Goal: Task Accomplishment & Management: Manage account settings

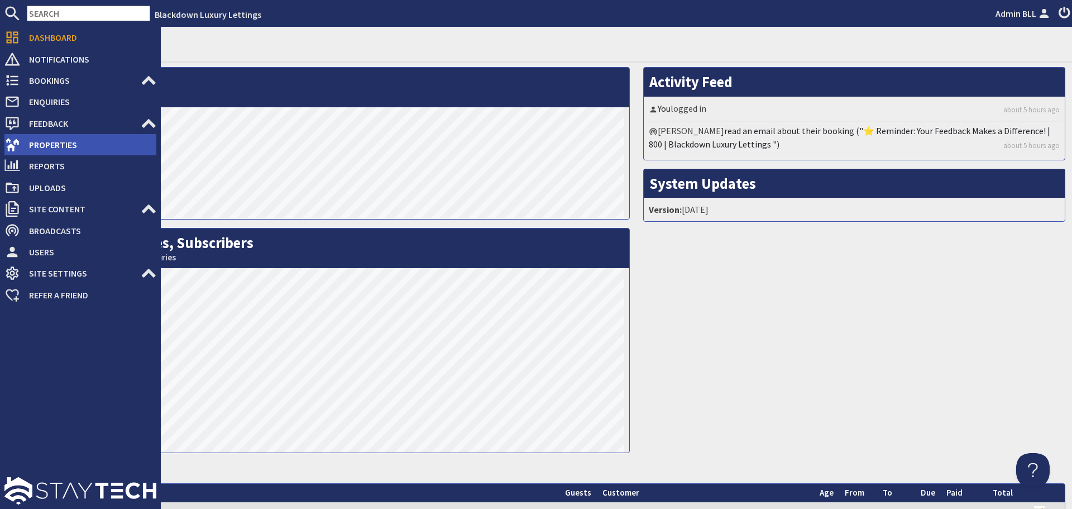
click at [58, 144] on span "Properties" at bounding box center [88, 145] width 136 height 18
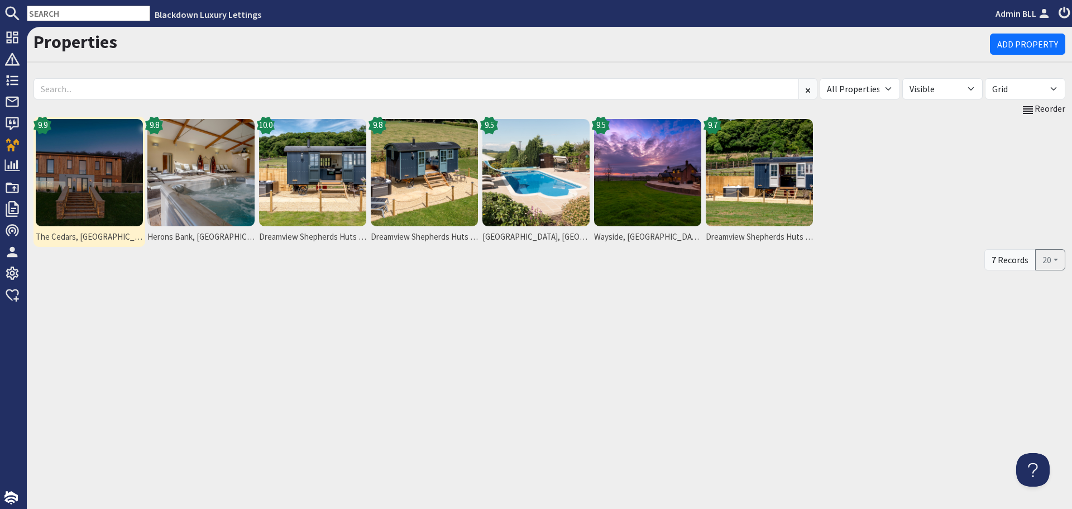
click at [117, 216] on img at bounding box center [89, 172] width 107 height 107
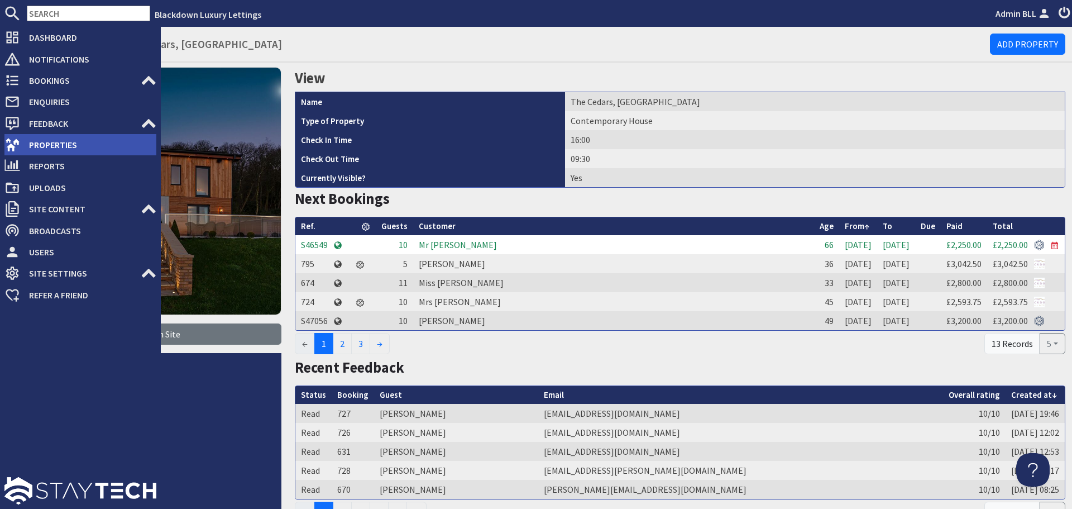
click at [61, 150] on span "Properties" at bounding box center [88, 145] width 136 height 18
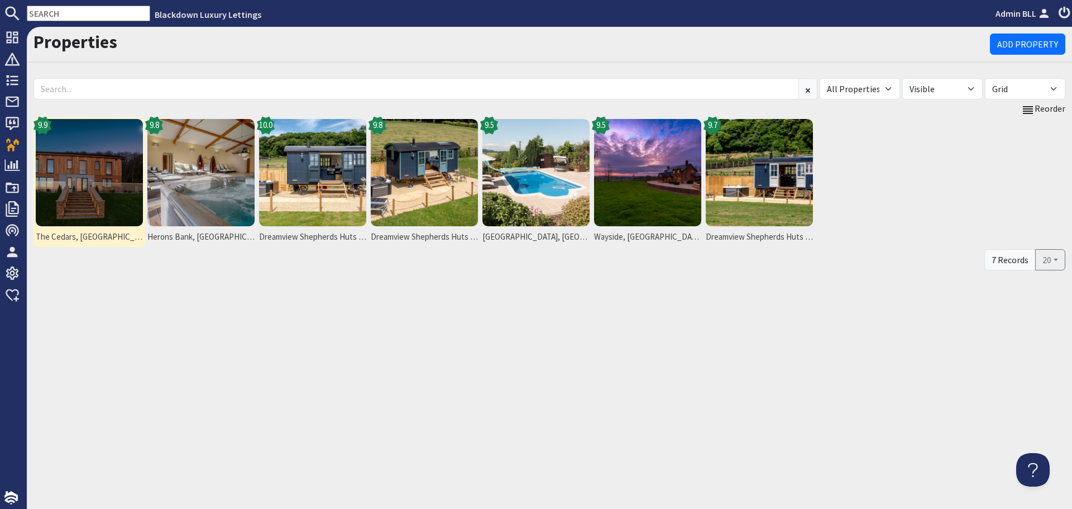
click at [92, 186] on img at bounding box center [89, 172] width 107 height 107
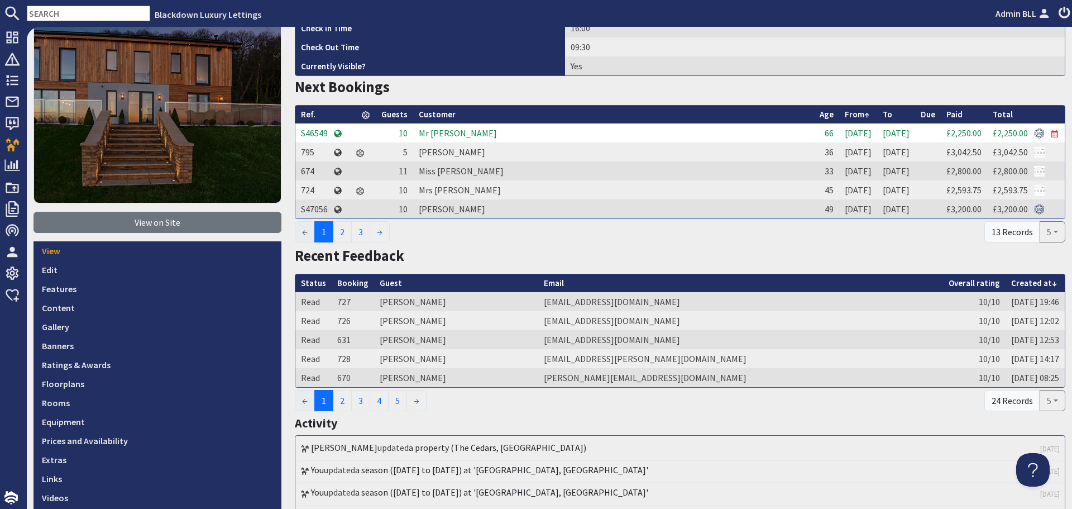
scroll to position [167, 0]
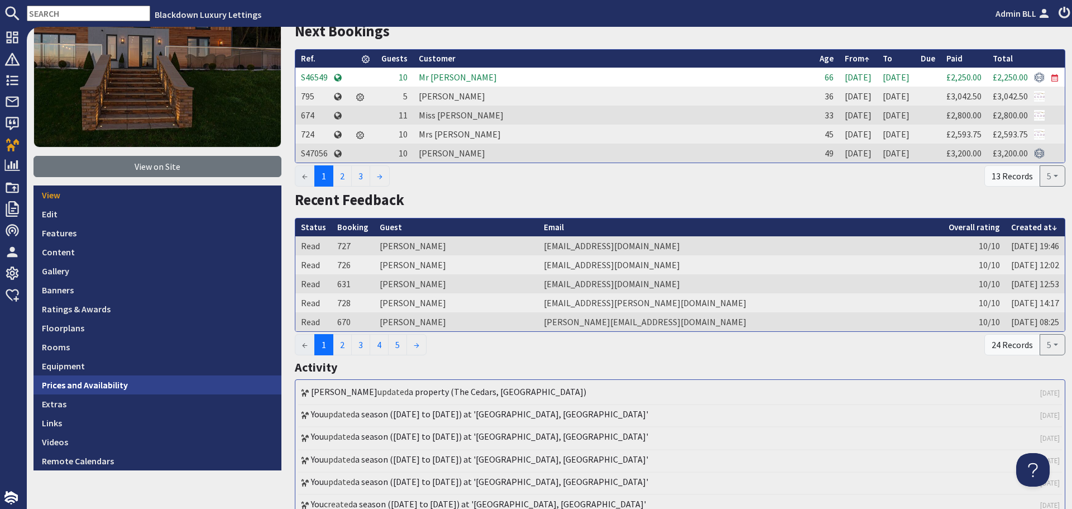
click at [75, 382] on link "Prices and Availability" at bounding box center [157, 384] width 248 height 19
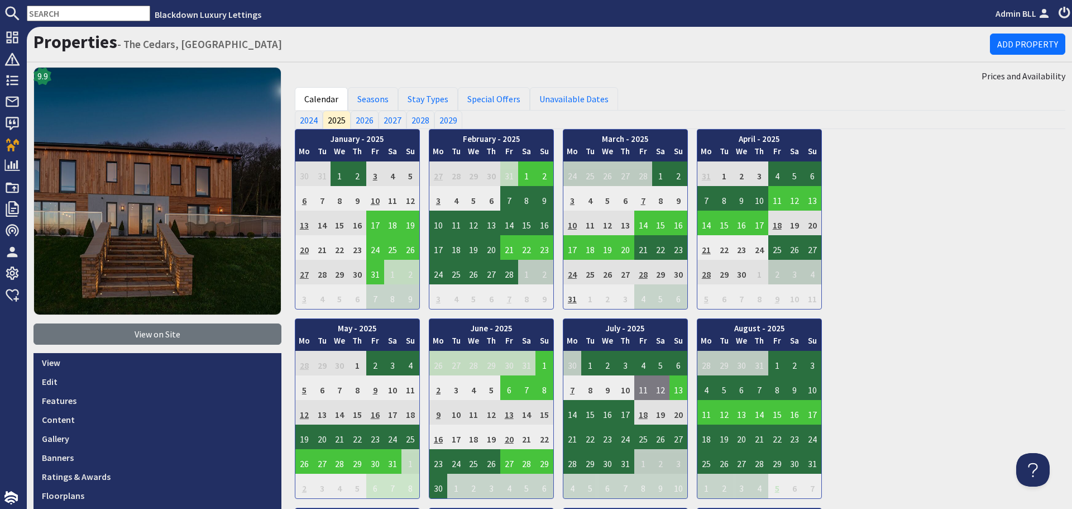
click at [74, 12] on input "text" at bounding box center [88, 14] width 123 height 16
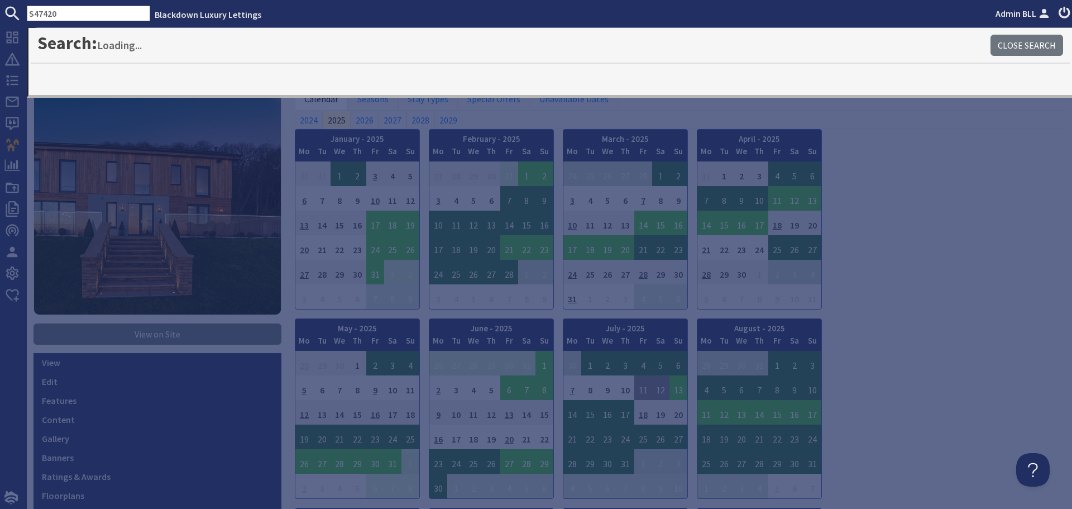
type input "S47420"
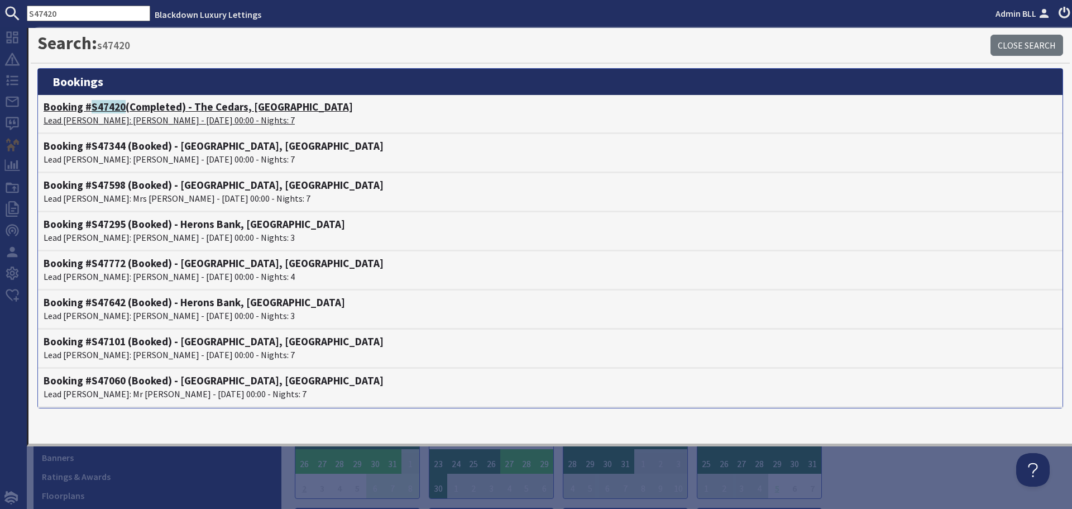
click at [114, 118] on p "Lead [PERSON_NAME]: [PERSON_NAME] - [DATE] 00:00 - Nights: 7" at bounding box center [550, 119] width 1013 height 13
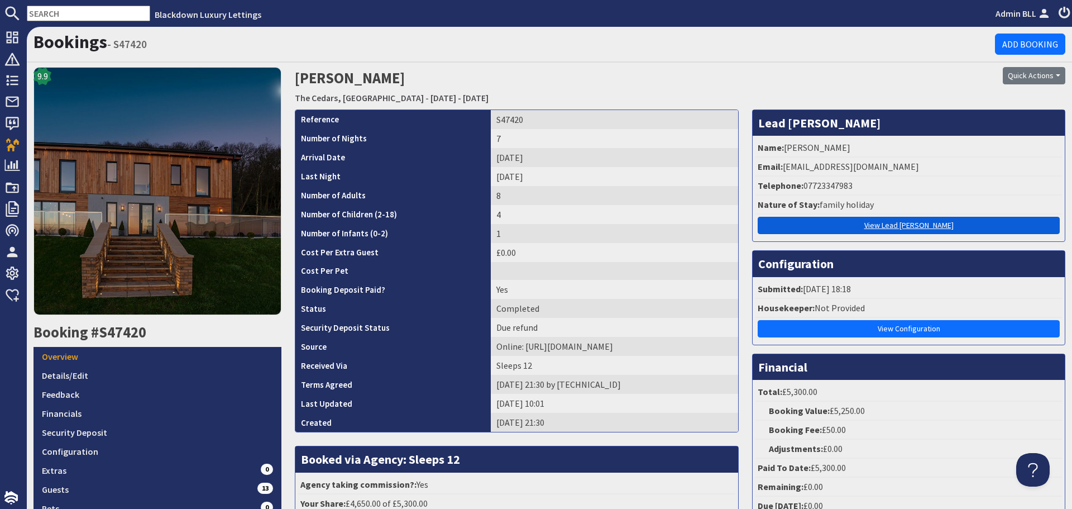
click at [924, 227] on link "View Lead [PERSON_NAME]" at bounding box center [909, 225] width 302 height 17
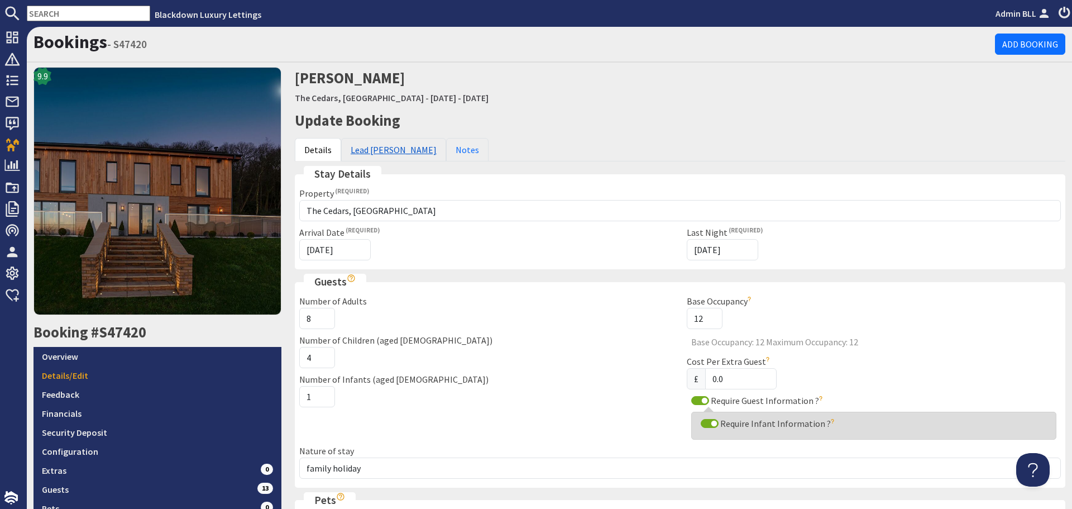
click at [357, 148] on link "Lead [PERSON_NAME]" at bounding box center [393, 149] width 105 height 23
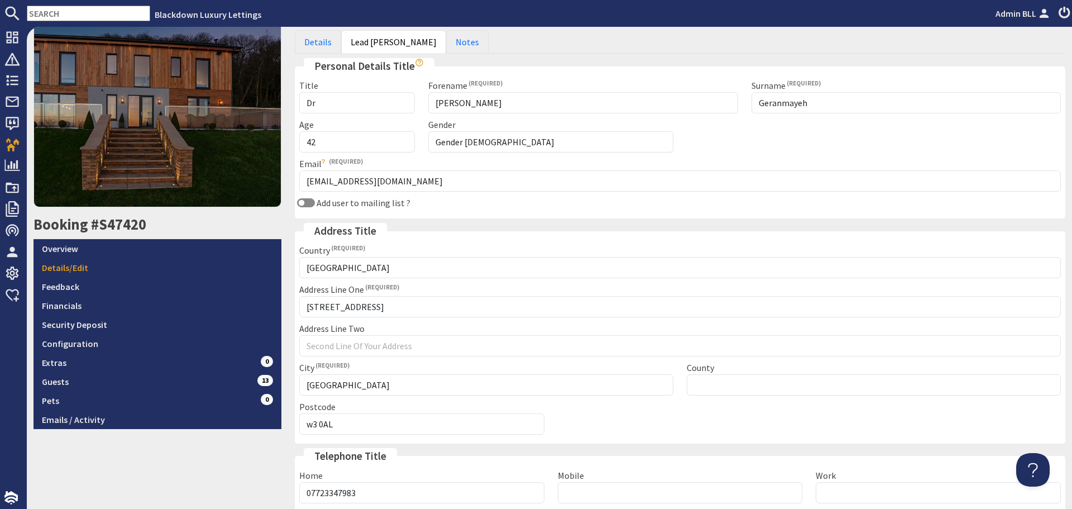
scroll to position [107, 0]
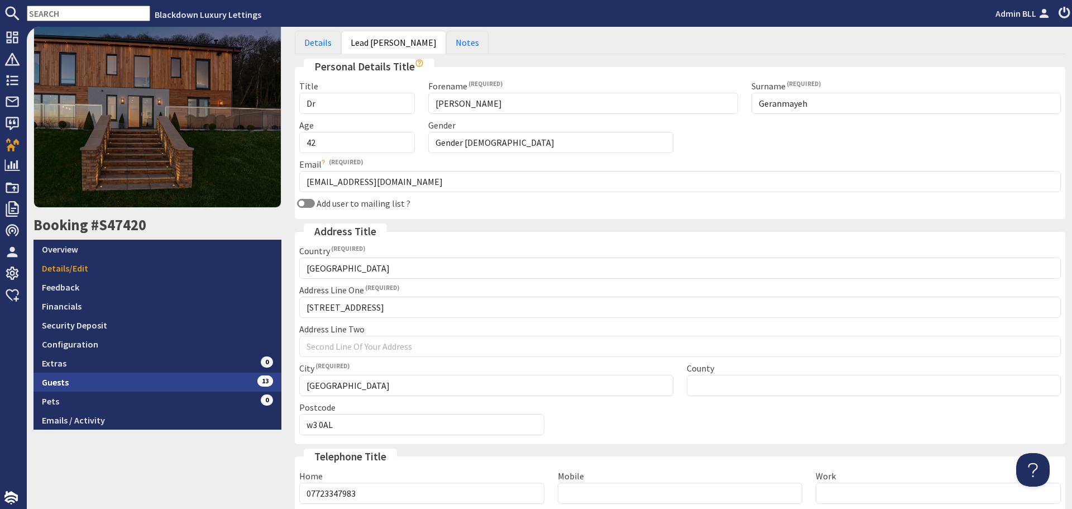
click at [112, 378] on link "Guests 13" at bounding box center [157, 381] width 248 height 19
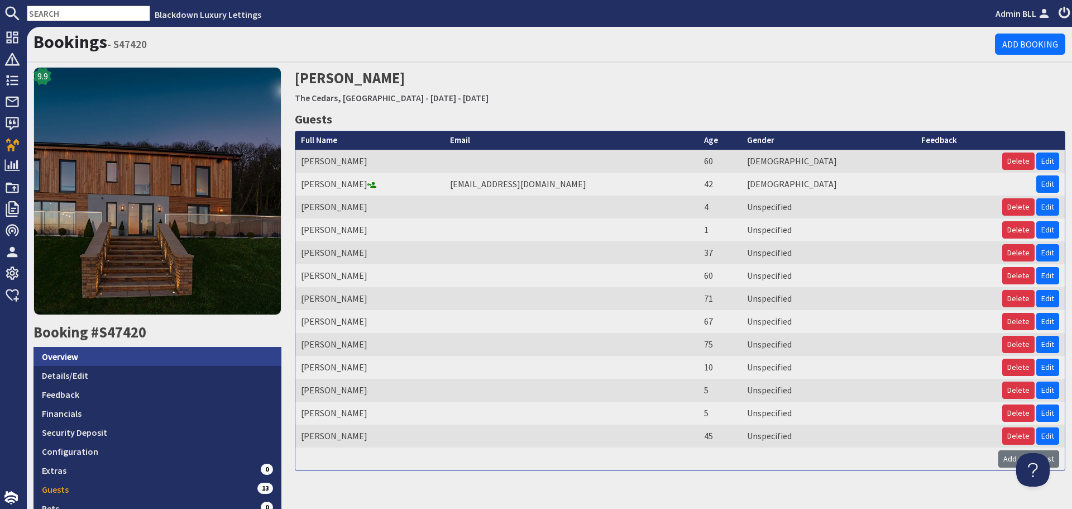
click at [98, 349] on link "Overview" at bounding box center [157, 356] width 248 height 19
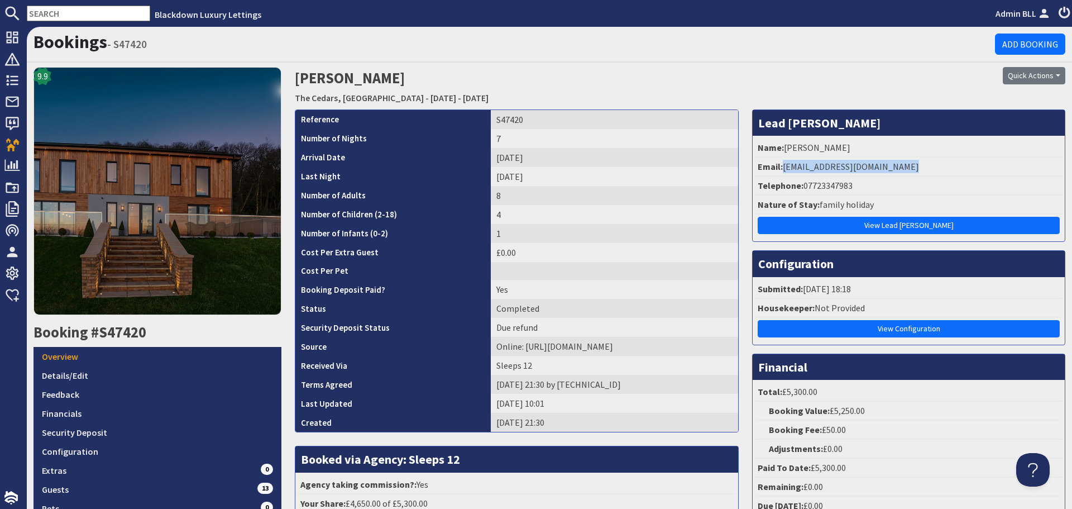
drag, startPoint x: 778, startPoint y: 167, endPoint x: 905, endPoint y: 169, distance: 127.3
click at [905, 169] on li "Email: [EMAIL_ADDRESS][DOMAIN_NAME]" at bounding box center [908, 166] width 306 height 19
copy li "[EMAIL_ADDRESS][DOMAIN_NAME]"
click at [59, 354] on link "Overview" at bounding box center [157, 356] width 248 height 19
